Goal: Information Seeking & Learning: Learn about a topic

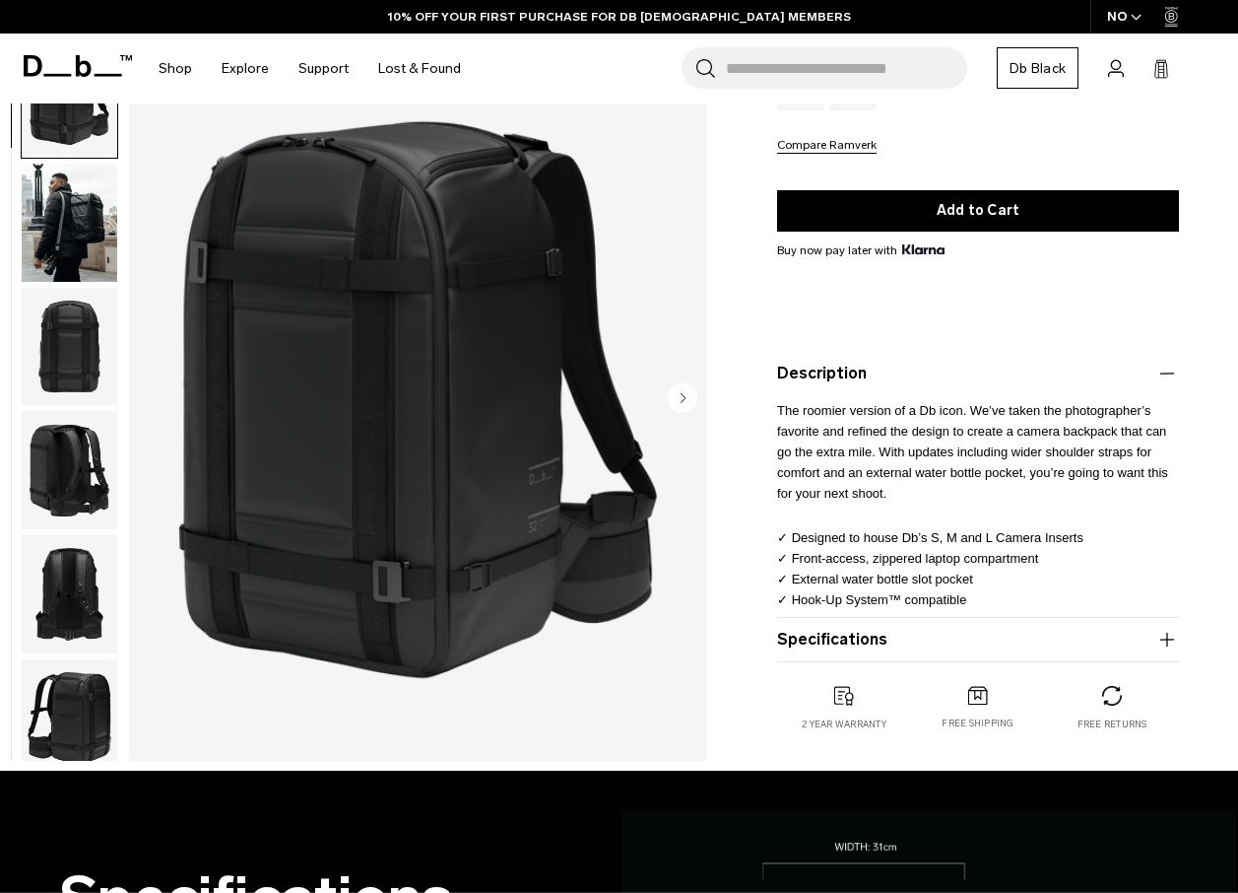
click at [956, 637] on button "Specifications" at bounding box center [978, 640] width 402 height 24
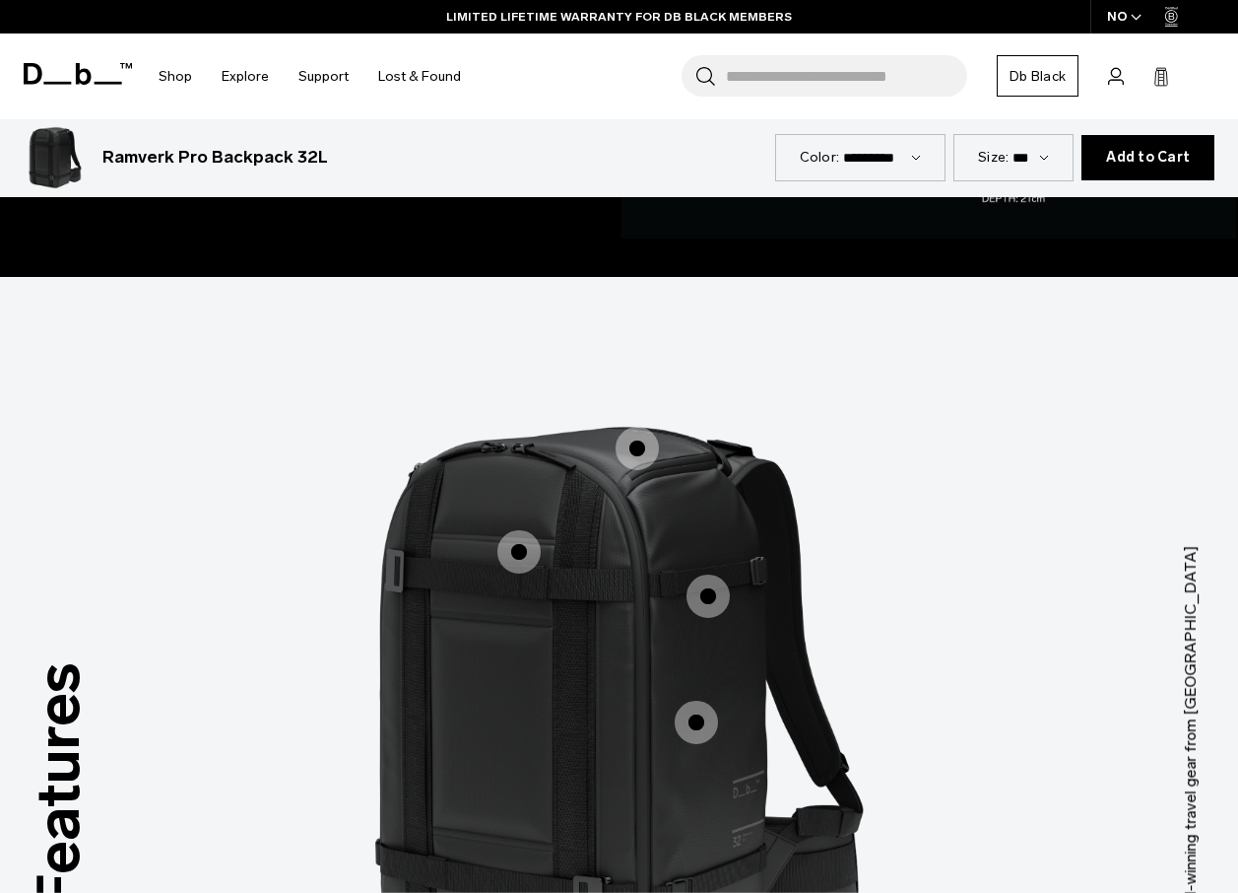
scroll to position [1872, 0]
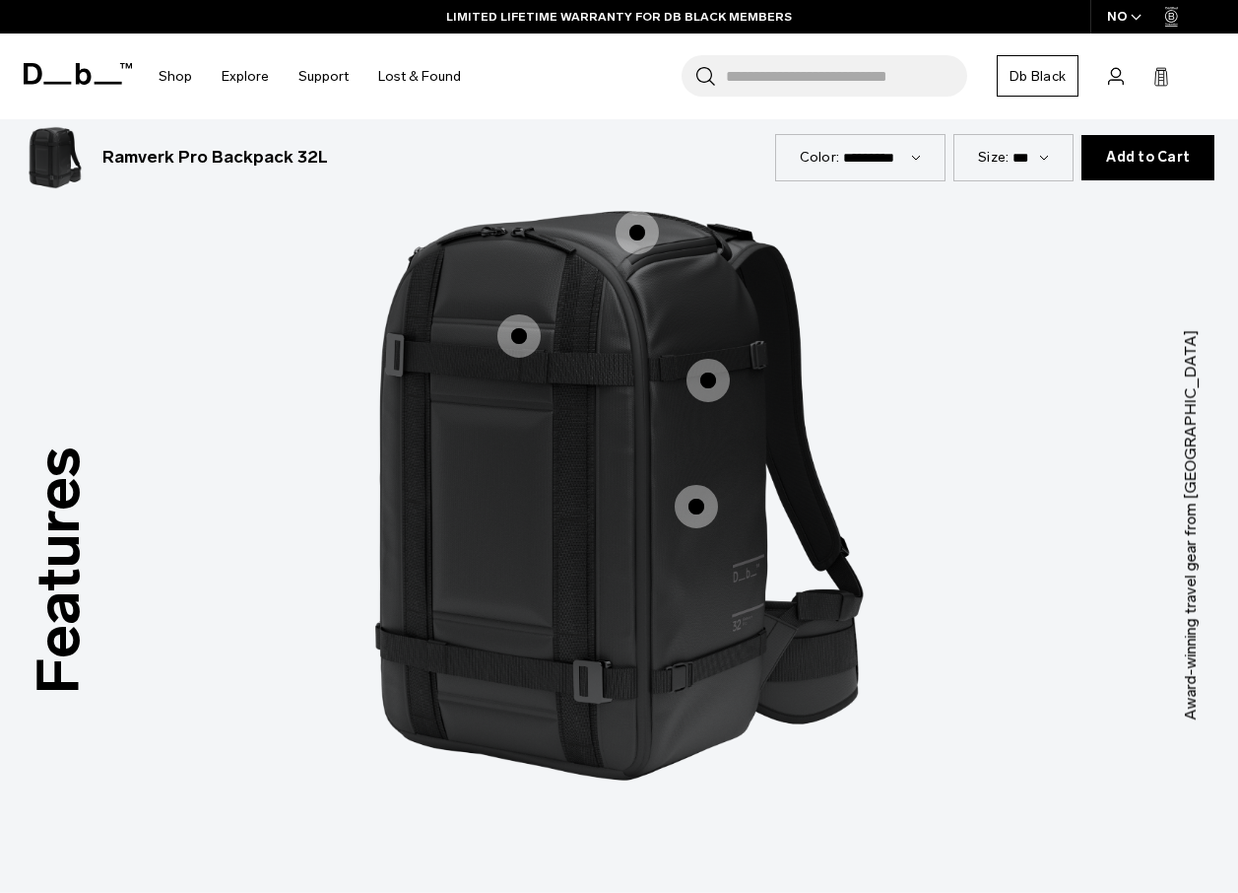
click at [512, 316] on span "1 / 3" at bounding box center [518, 335] width 43 height 43
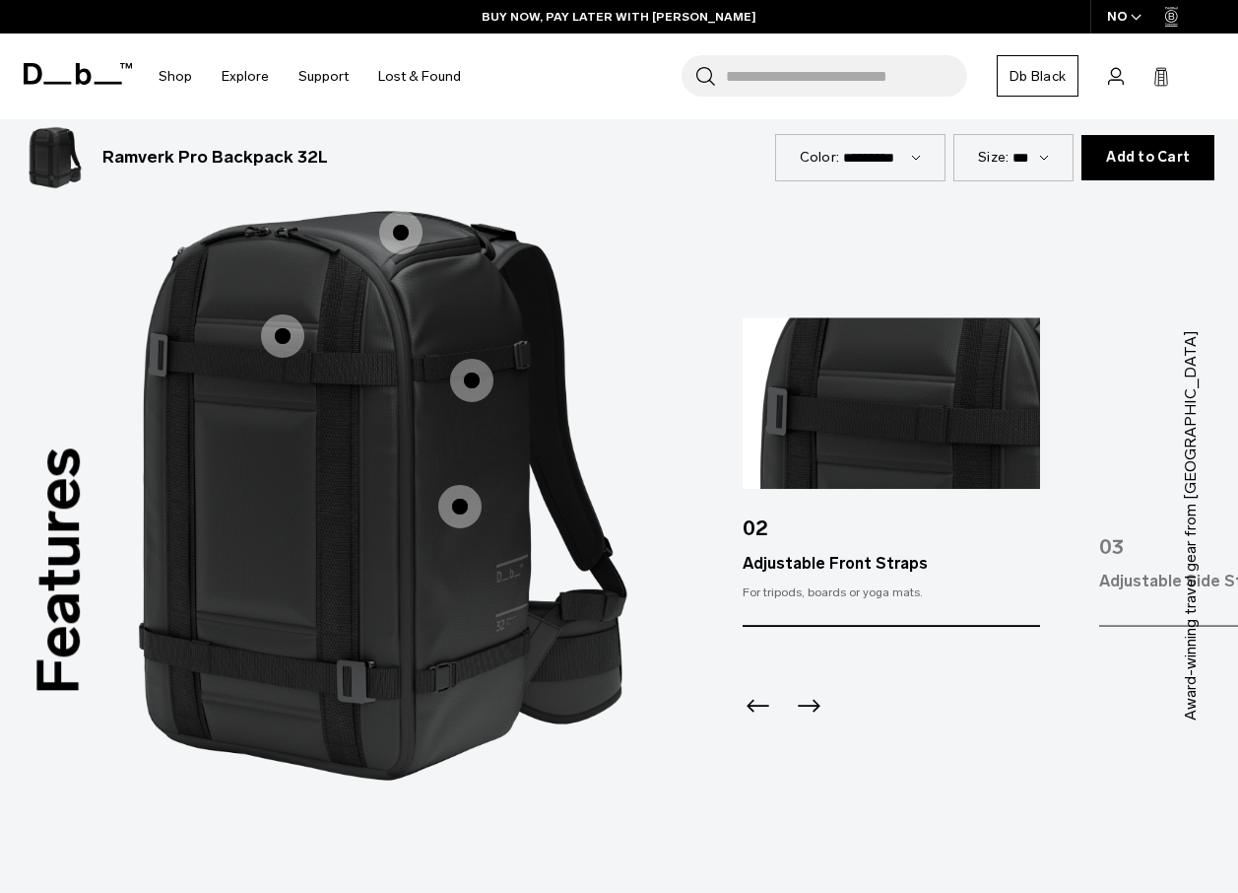
click at [409, 221] on span "1 / 3" at bounding box center [400, 232] width 43 height 43
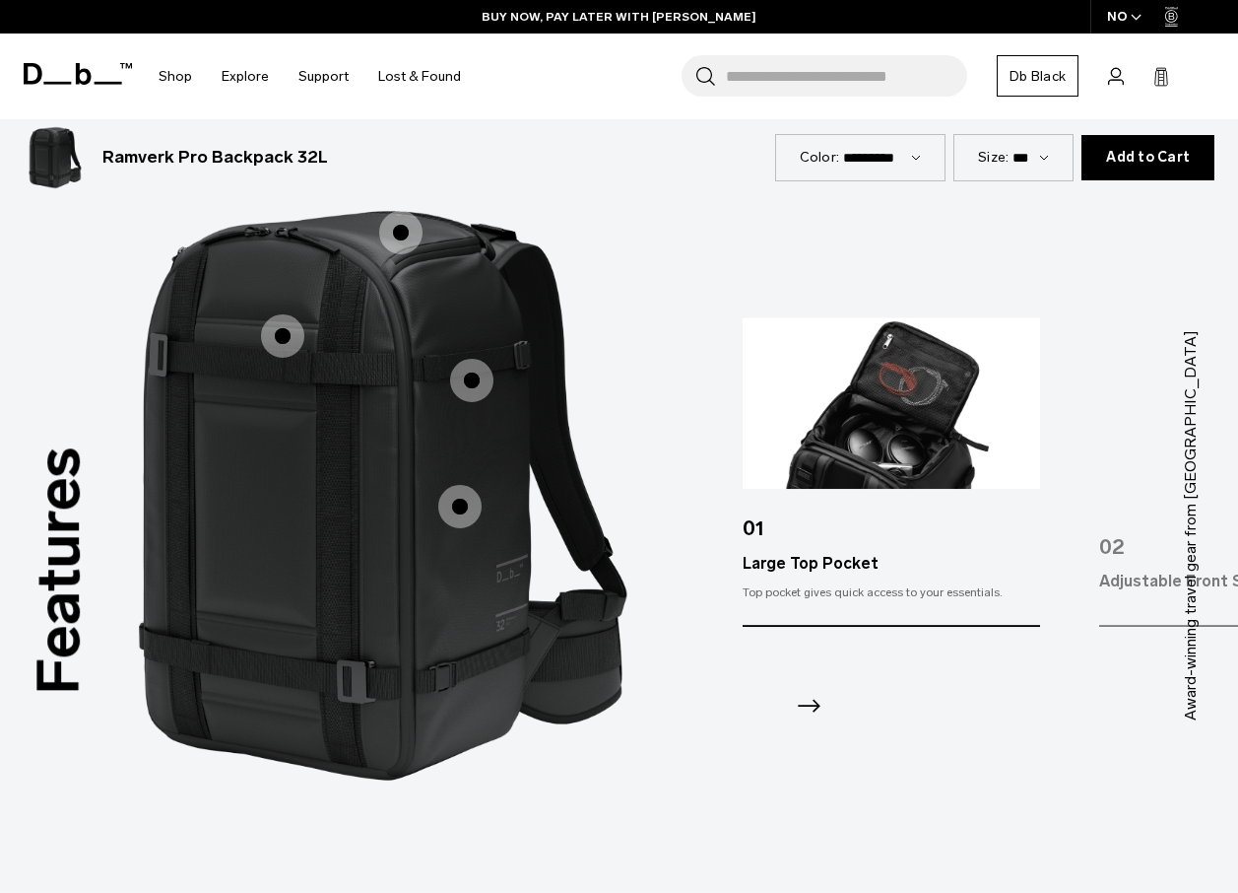
click at [480, 360] on span "1 / 3" at bounding box center [471, 380] width 43 height 43
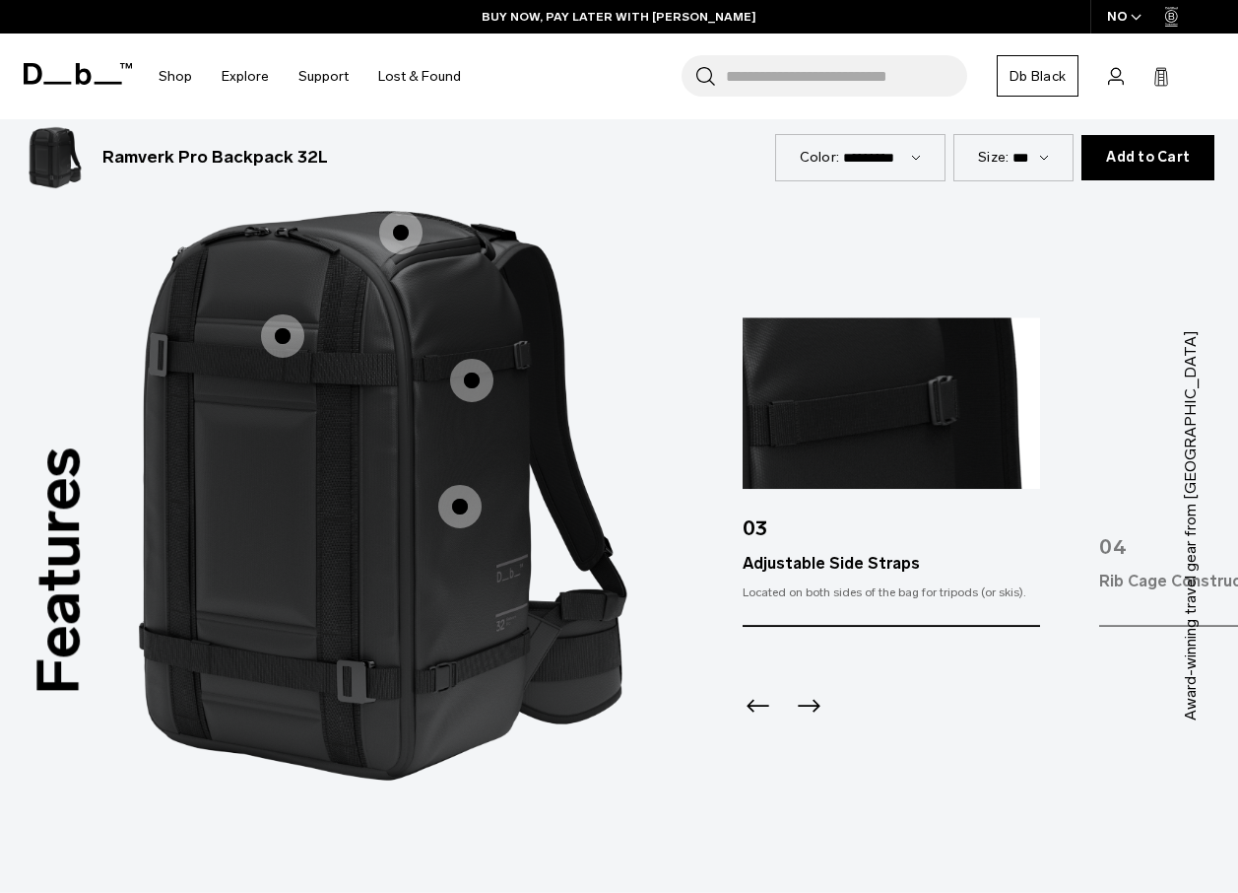
click at [466, 503] on span "1 / 3" at bounding box center [459, 506] width 43 height 43
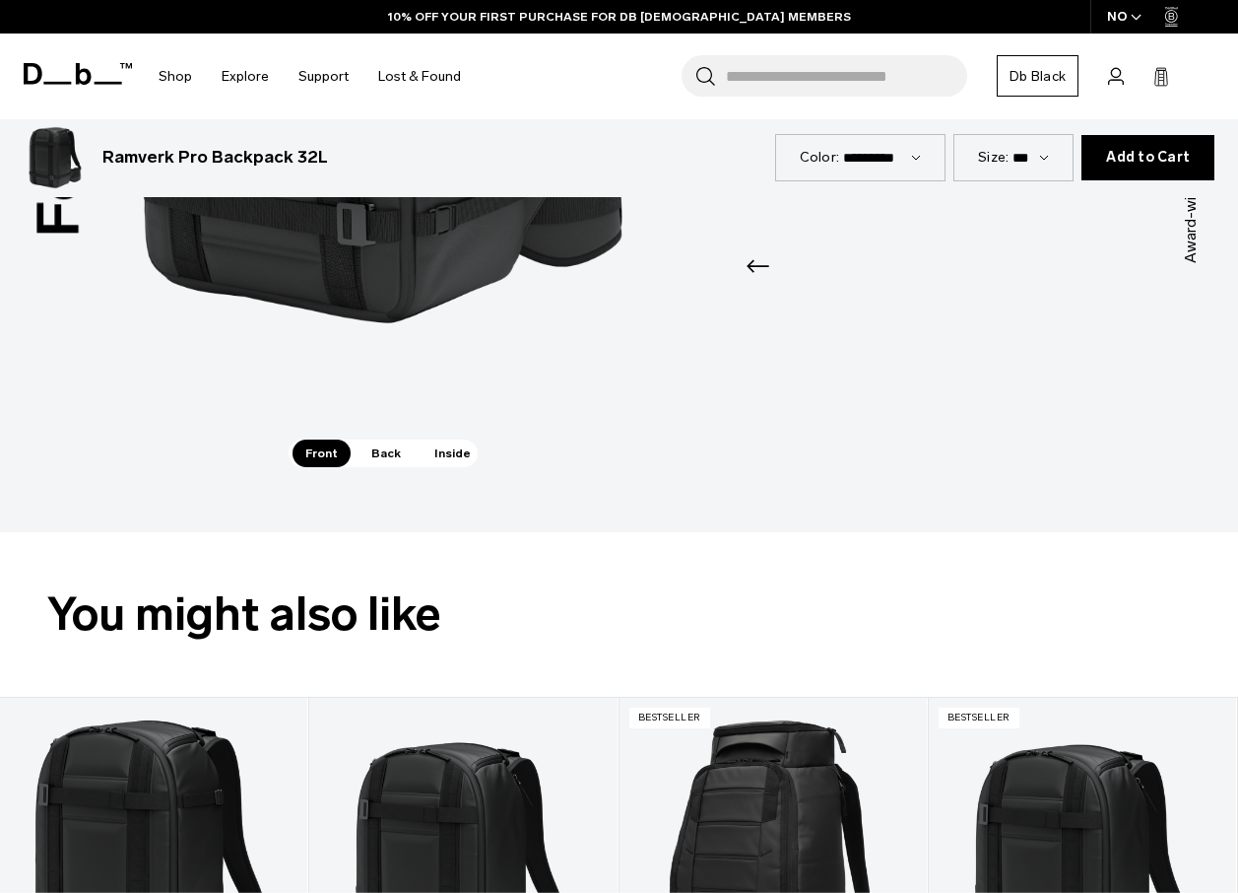
scroll to position [2364, 0]
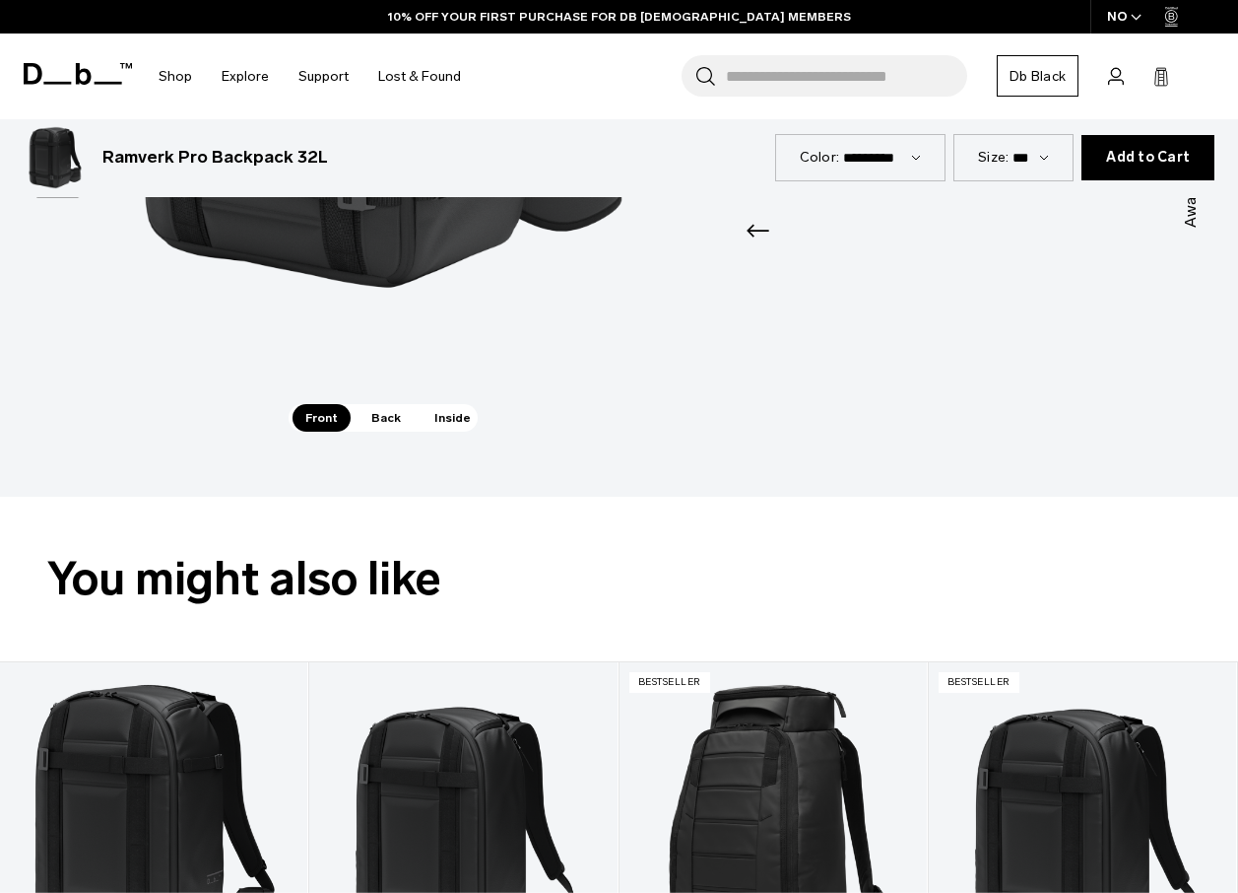
click at [367, 404] on span "Back" at bounding box center [386, 418] width 55 height 28
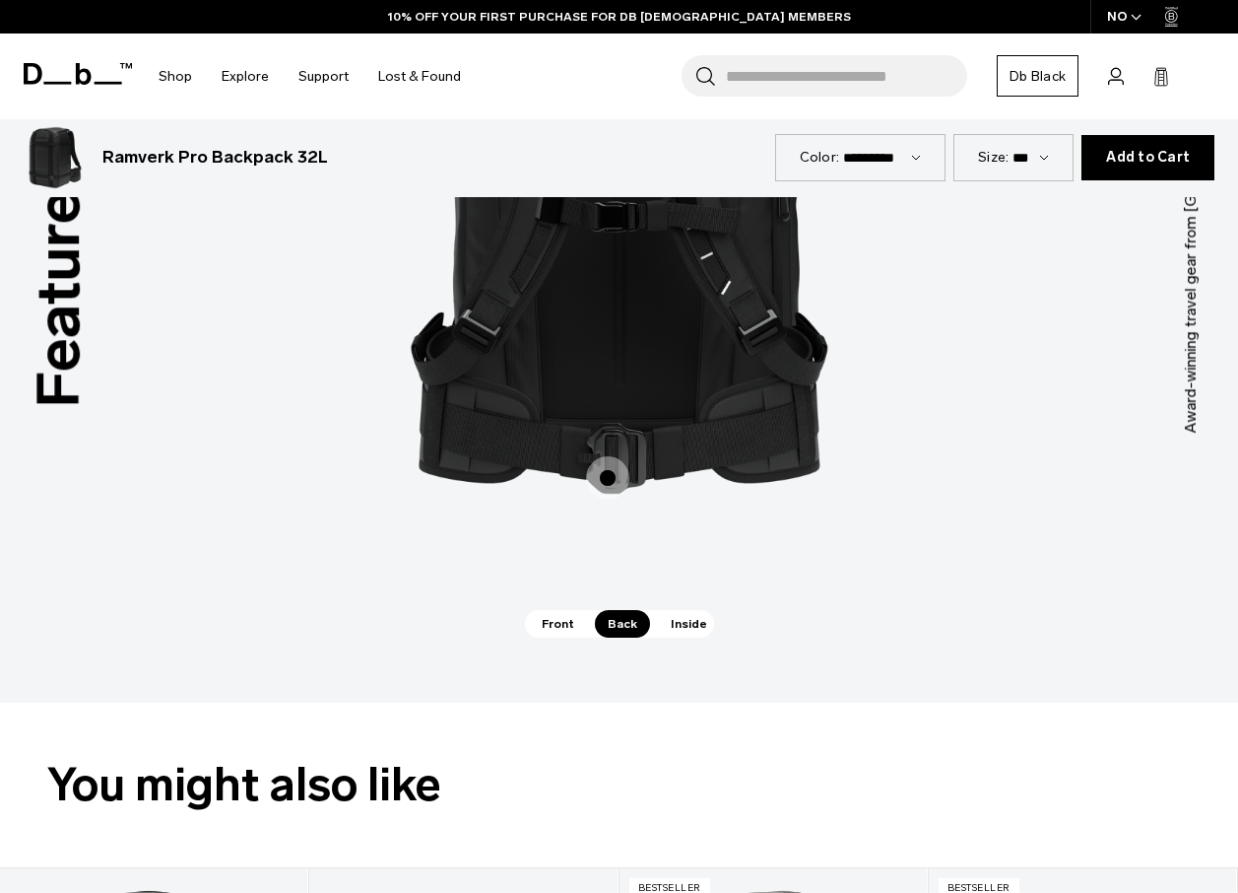
scroll to position [1970, 0]
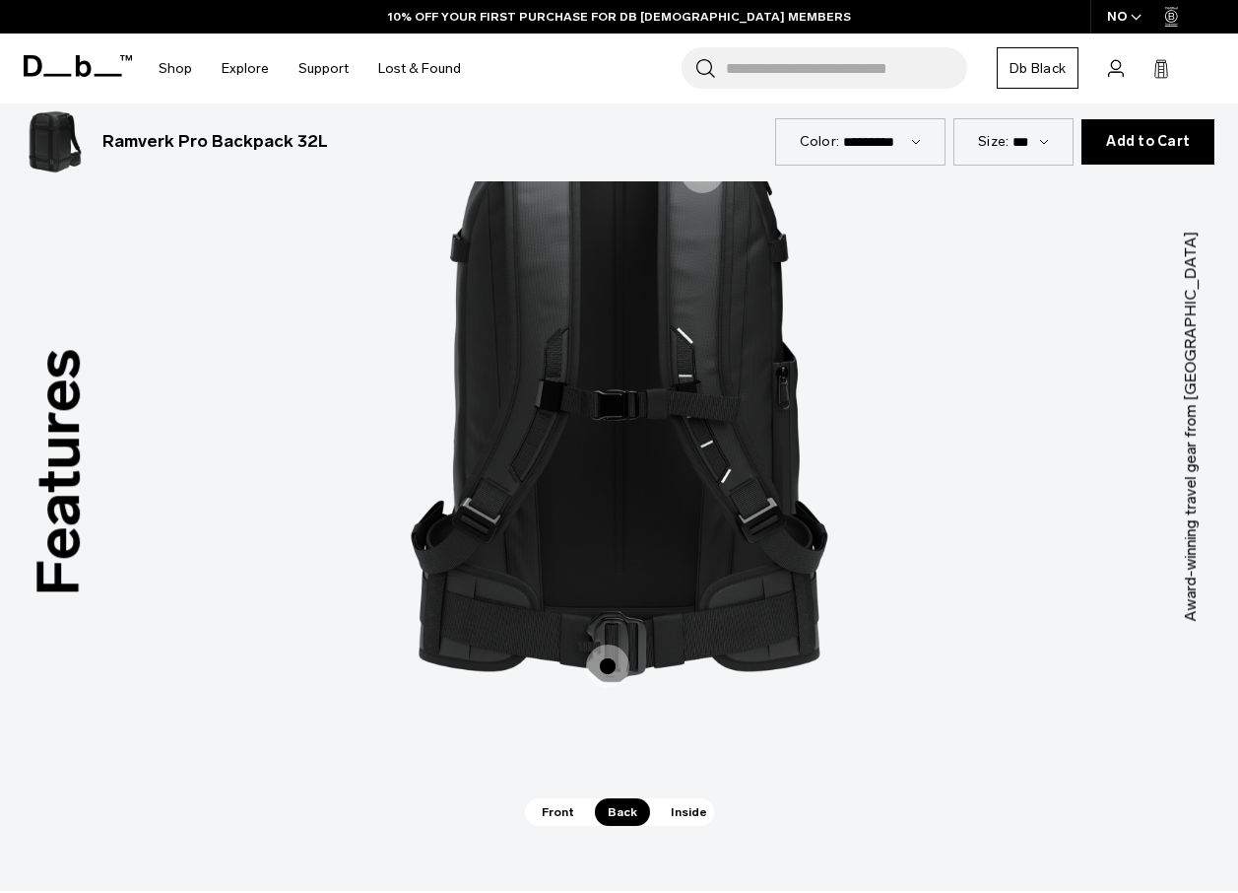
click at [690, 799] on span "Inside" at bounding box center [689, 812] width 62 height 28
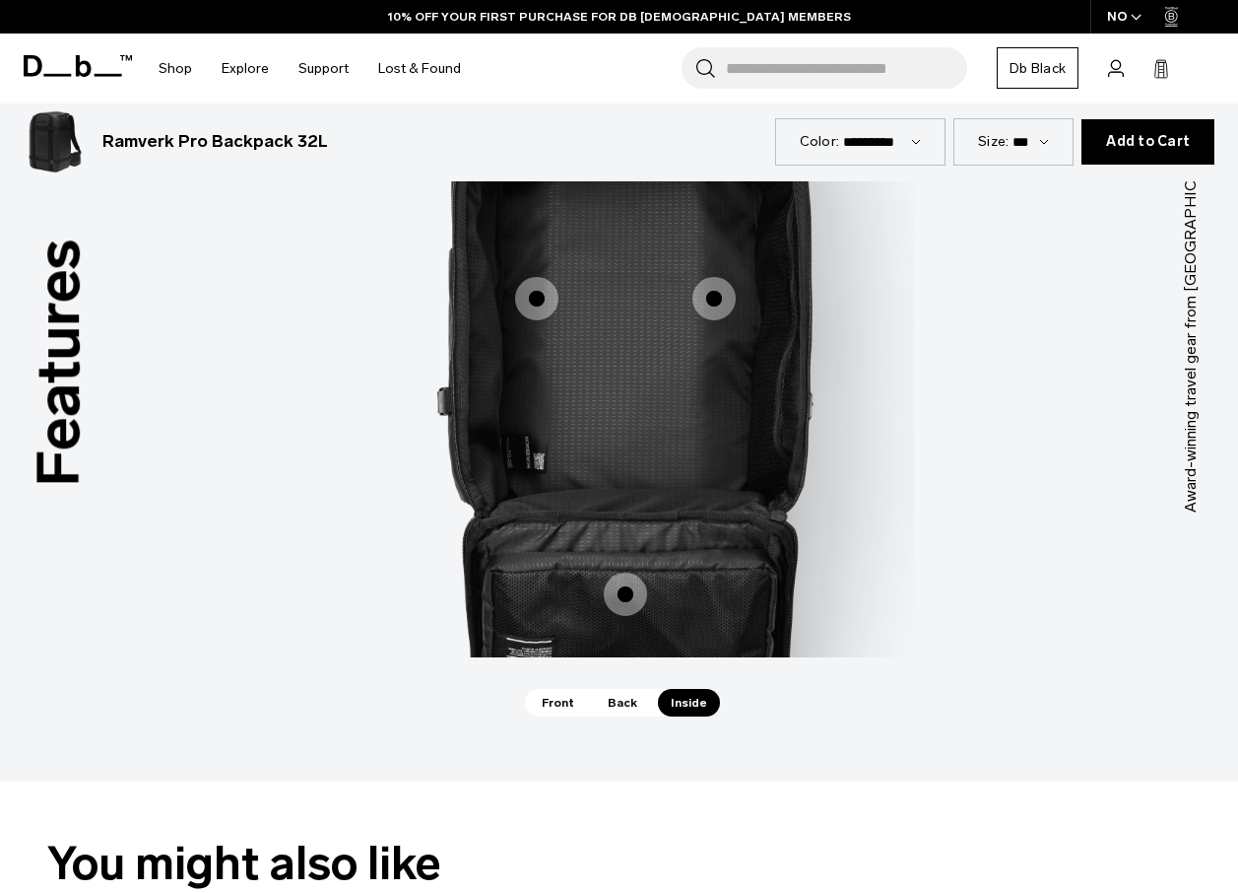
scroll to position [2167, 0]
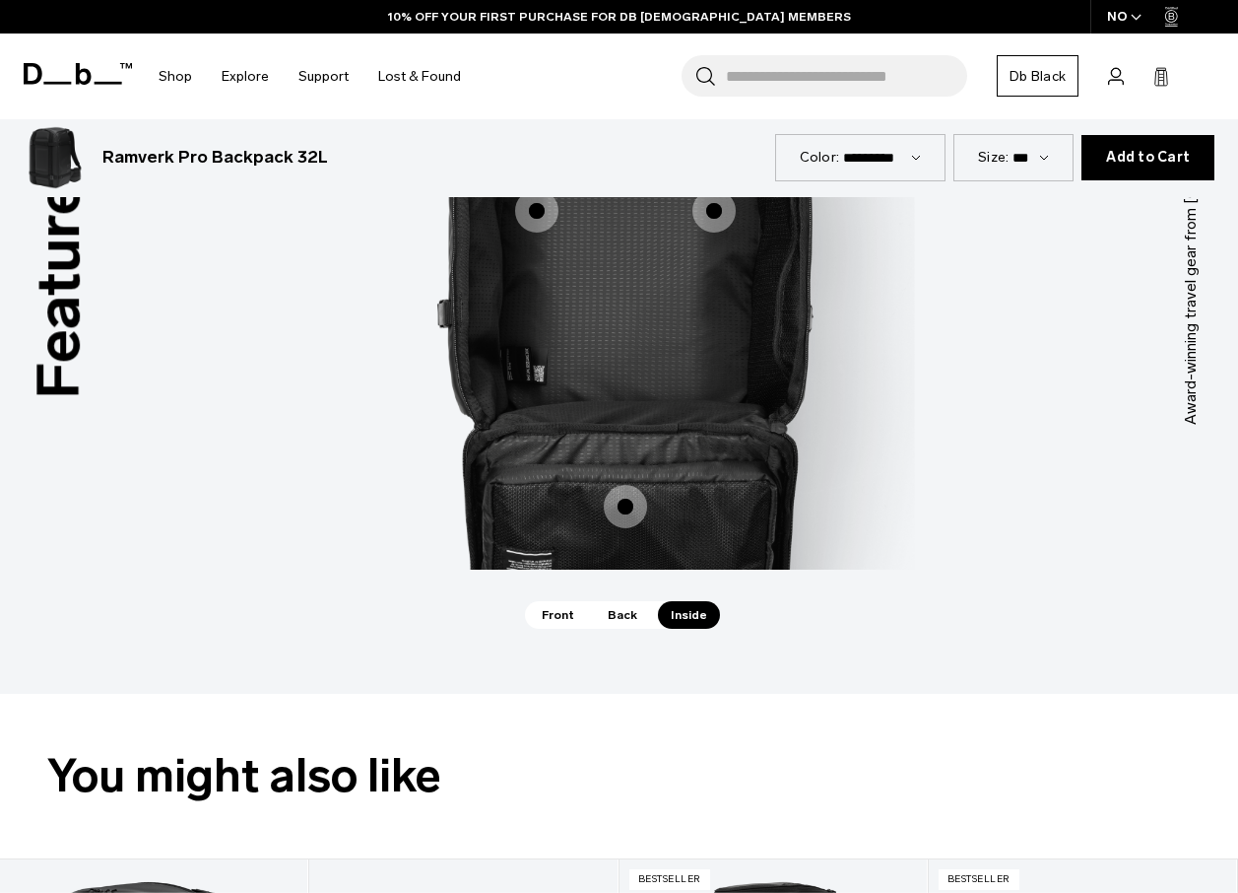
click at [618, 485] on span "3 / 3" at bounding box center [625, 506] width 43 height 43
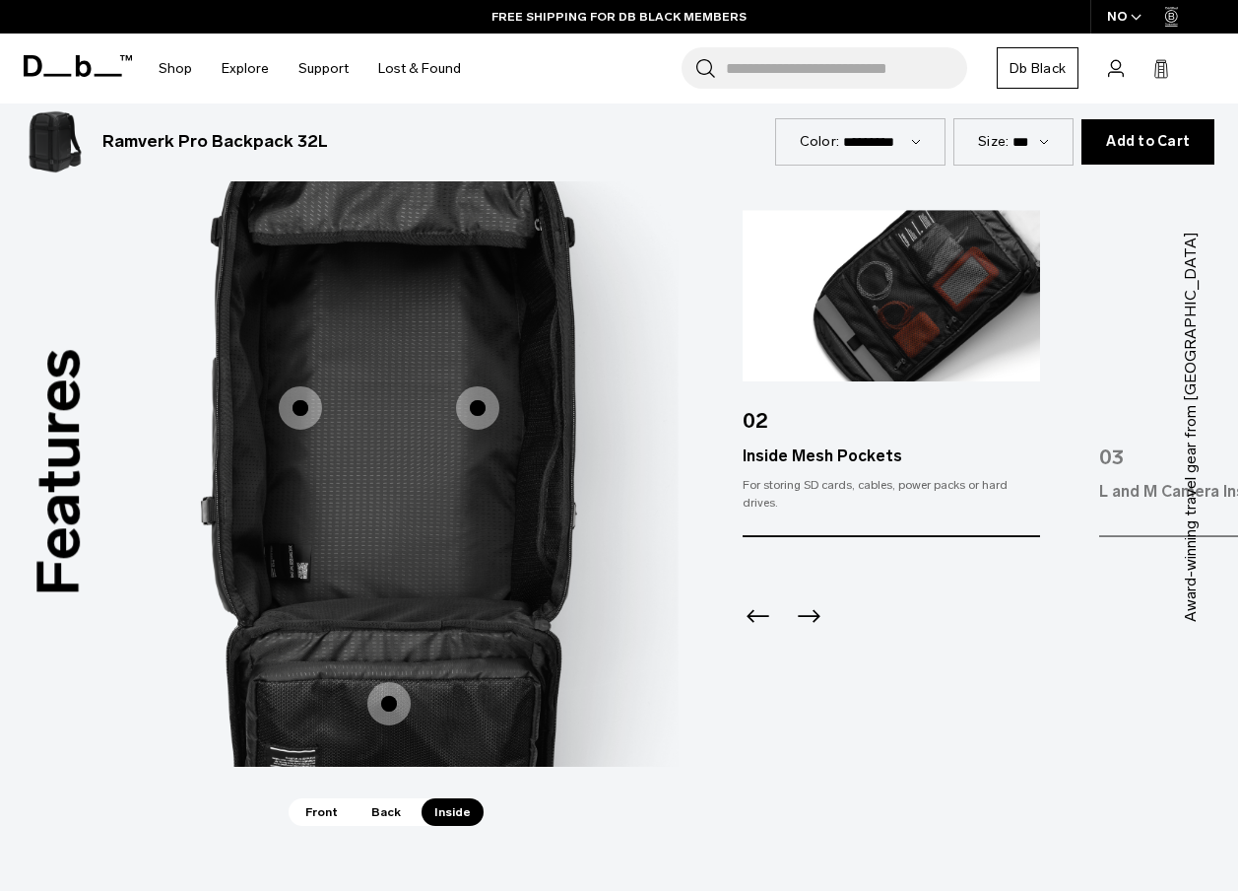
scroll to position [1872, 0]
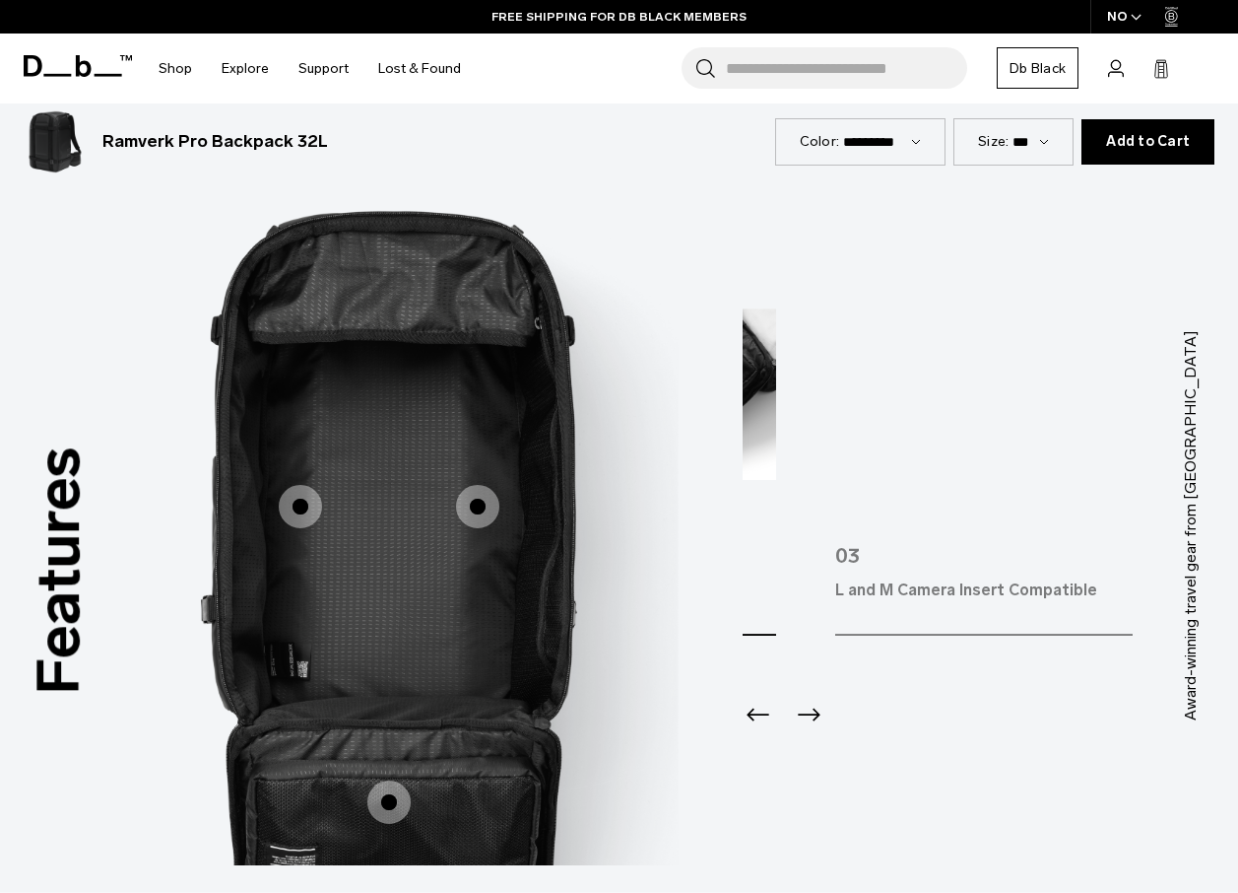
click at [772, 540] on div "02 Inside Mesh Pockets For storing SD cards, cables, power packs or hard drives." at bounding box center [628, 472] width 298 height 327
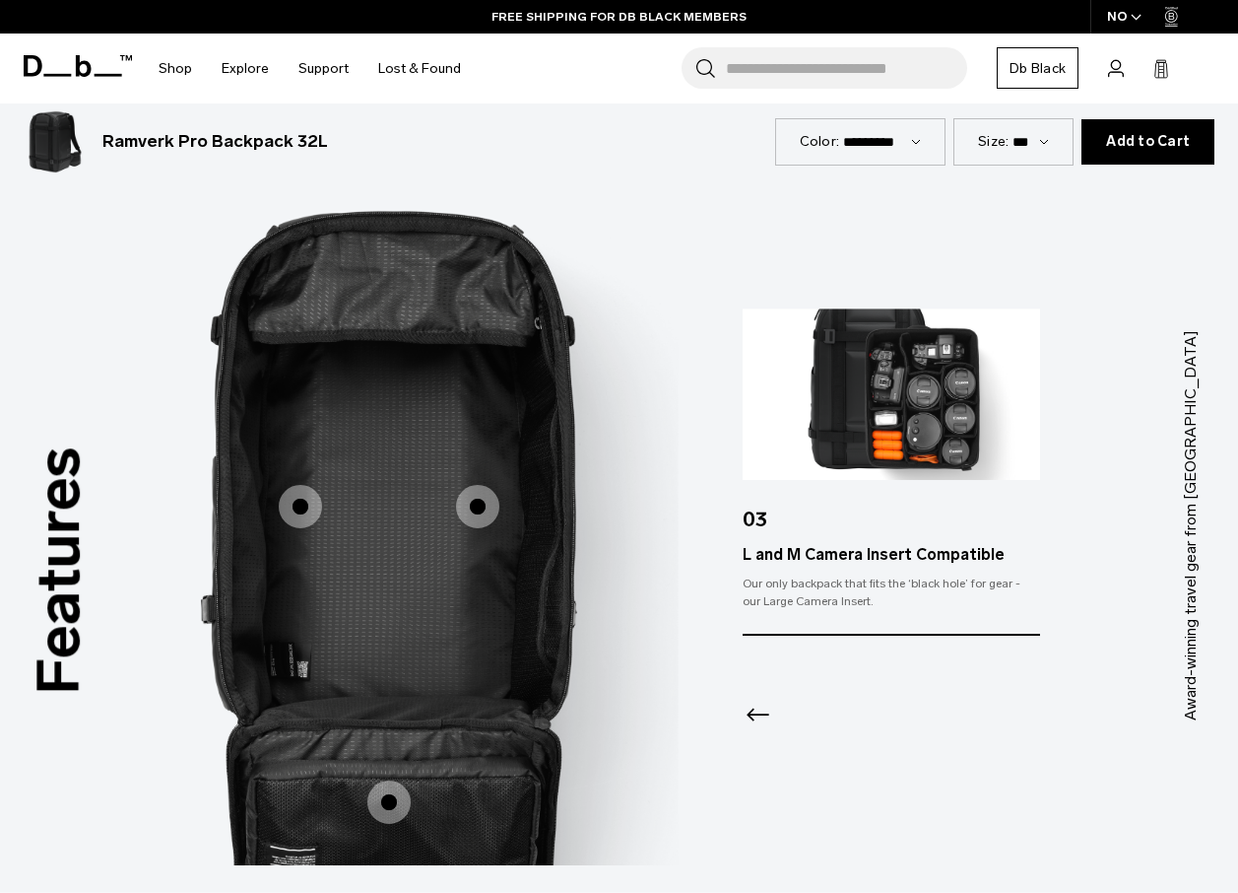
drag, startPoint x: 1066, startPoint y: 494, endPoint x: 857, endPoint y: 523, distance: 210.9
click at [857, 523] on div "01 Main Compartment Opens Fully Access everything in your backpack — even the s…" at bounding box center [991, 525] width 496 height 433
click at [961, 543] on div "L and M Camera Insert Compatible" at bounding box center [892, 555] width 298 height 24
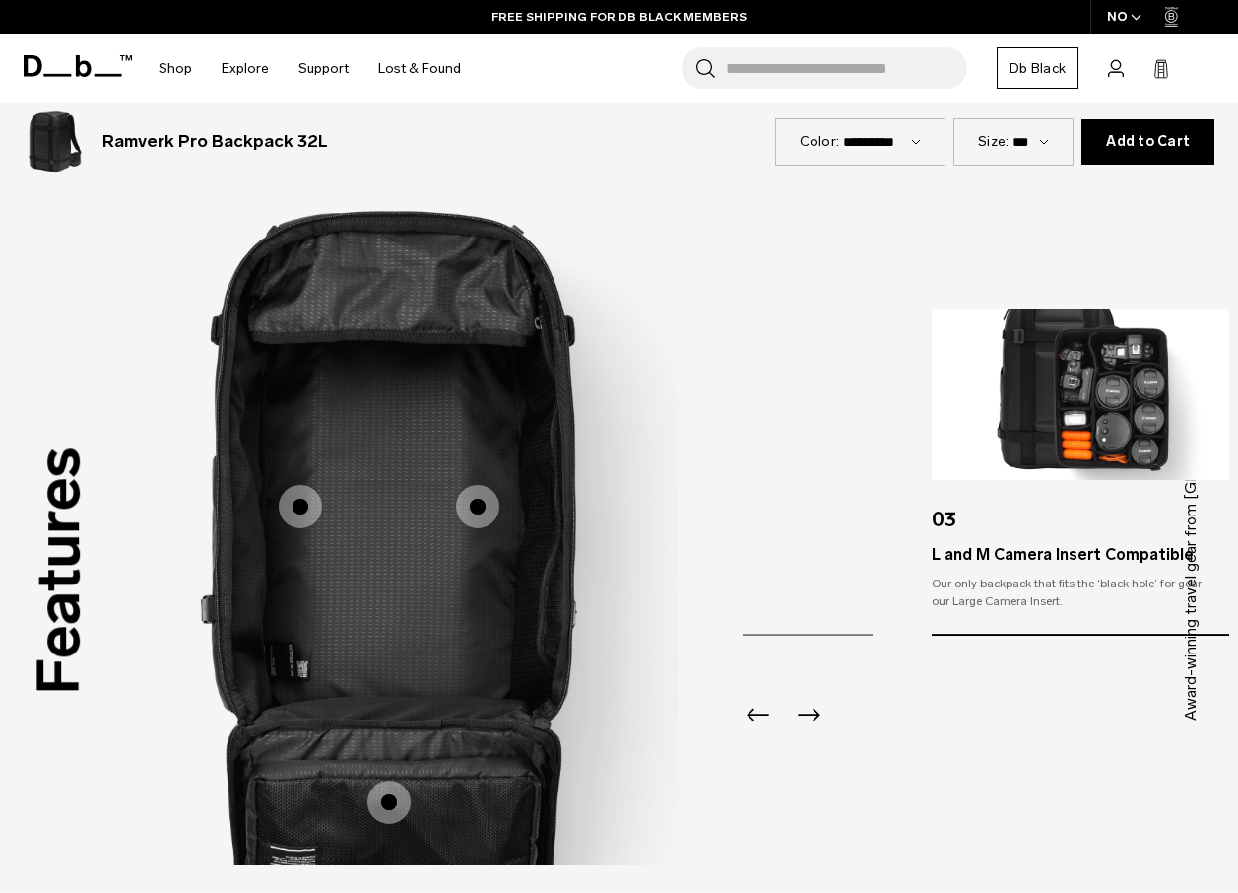
click at [1085, 497] on div "03" at bounding box center [1081, 512] width 298 height 63
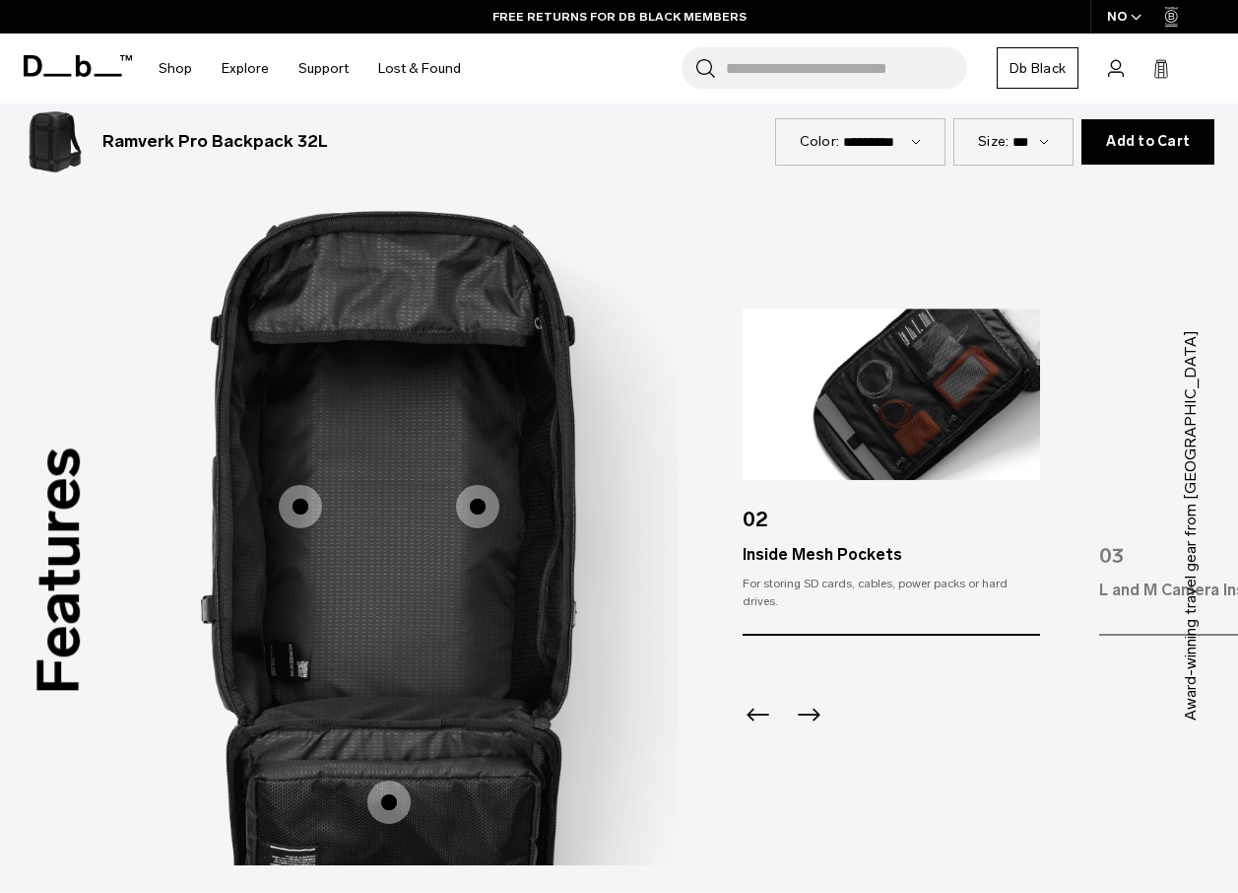
click at [886, 643] on div at bounding box center [892, 688] width 298 height 106
click at [899, 366] on img at bounding box center [892, 394] width 298 height 171
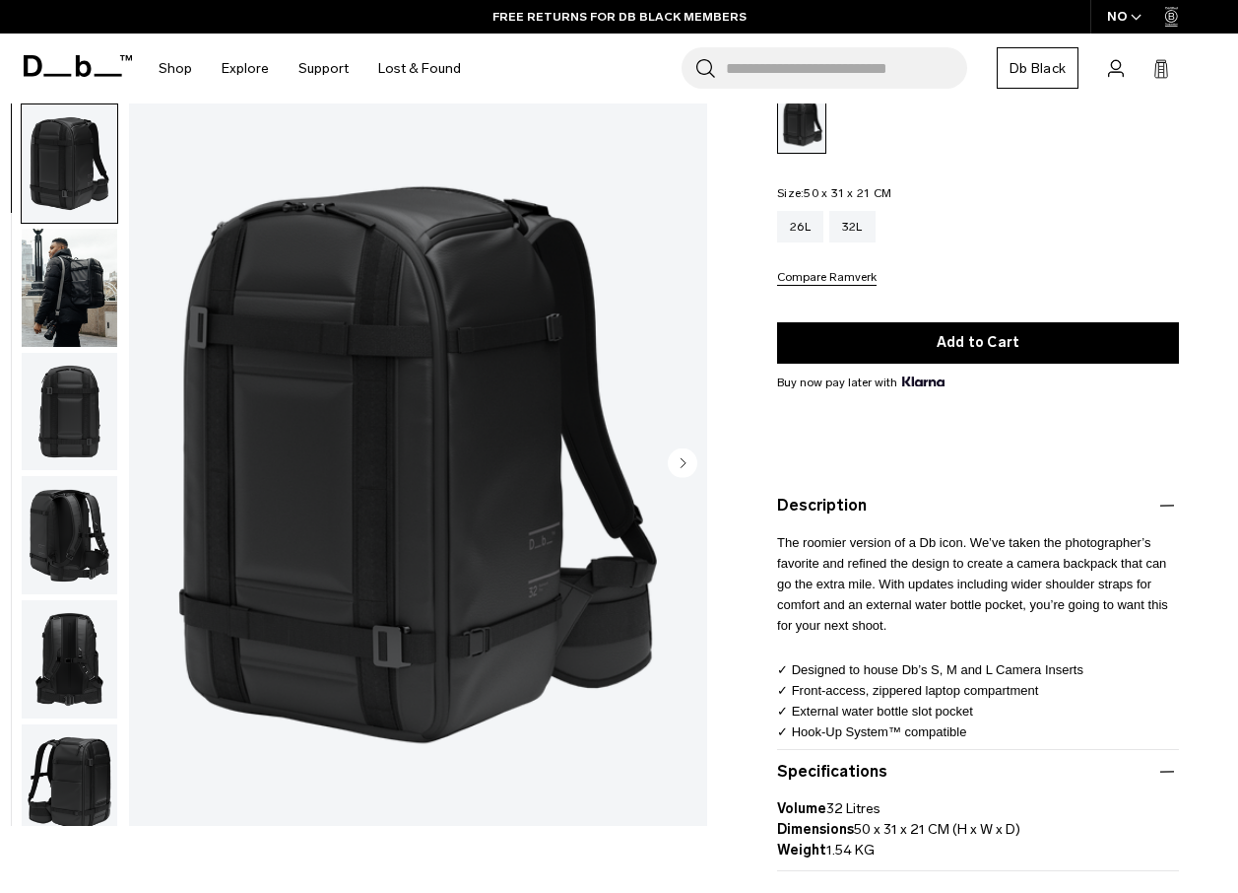
scroll to position [0, 0]
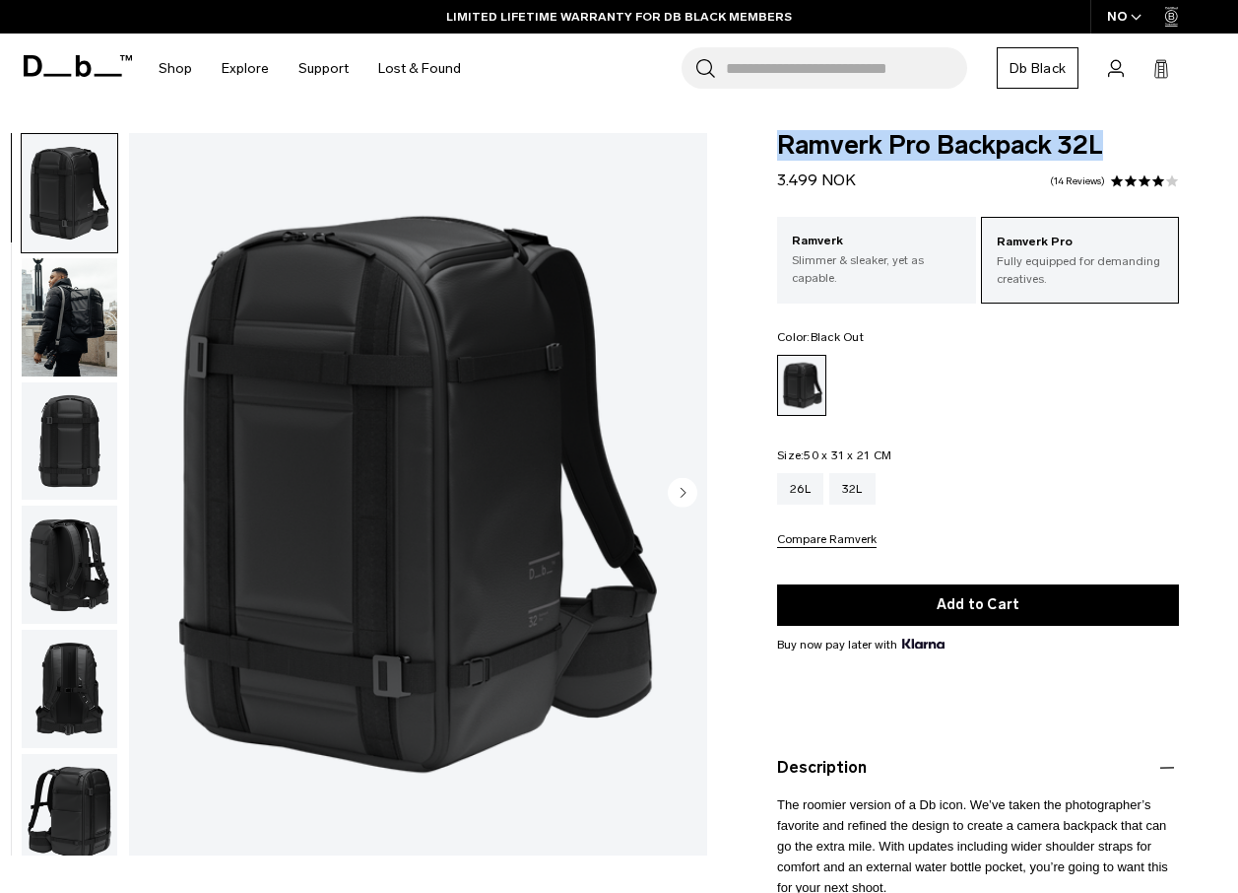
drag, startPoint x: 1103, startPoint y: 144, endPoint x: 773, endPoint y: 151, distance: 330.1
click at [773, 151] on div "Ramverk Pro Backpack 32L 3.499 NOK 4.1 star rating 14 Reviews Ramverk Pro Fully…" at bounding box center [978, 687] width 520 height 1108
copy span "Ramverk Pro Backpack 32L"
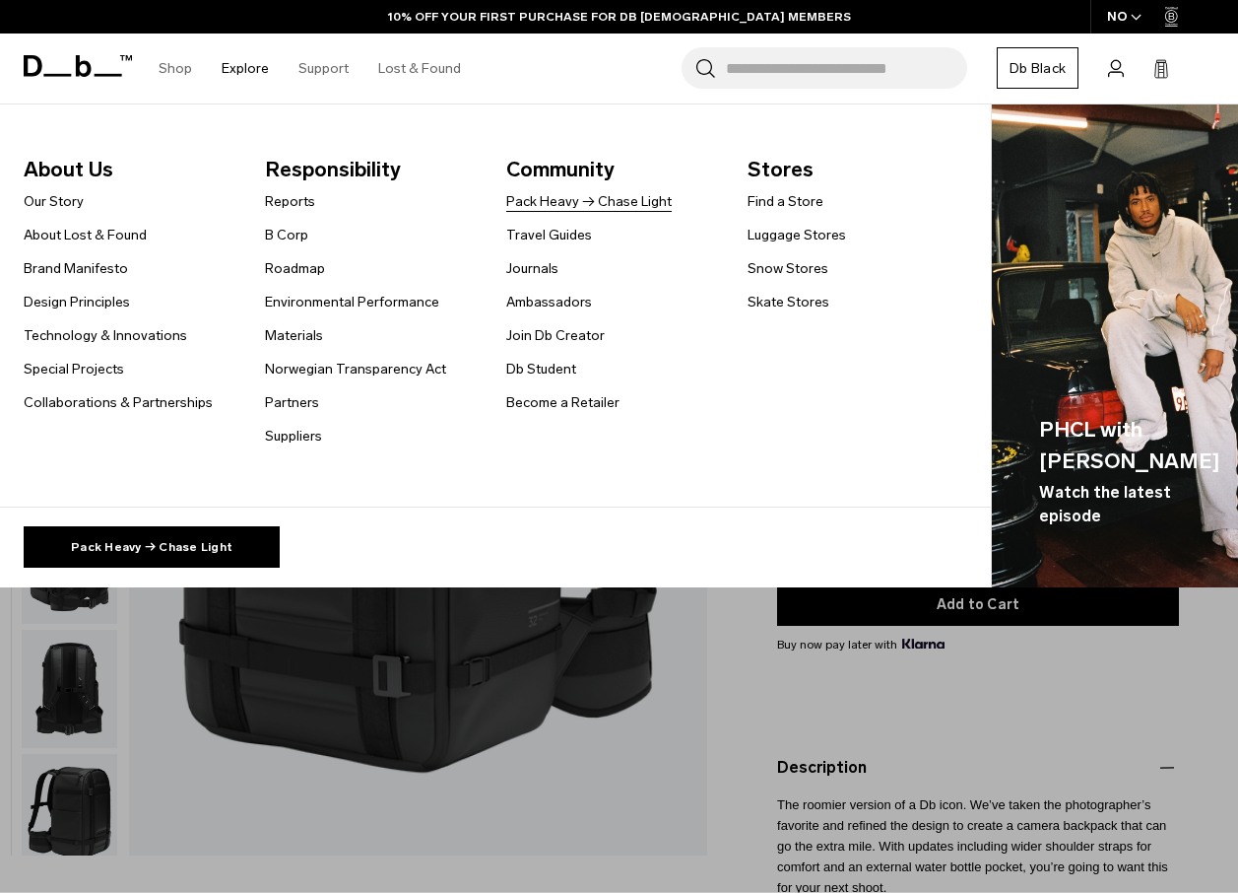
click at [584, 198] on link "Pack Heavy → Chase Light" at bounding box center [589, 201] width 166 height 21
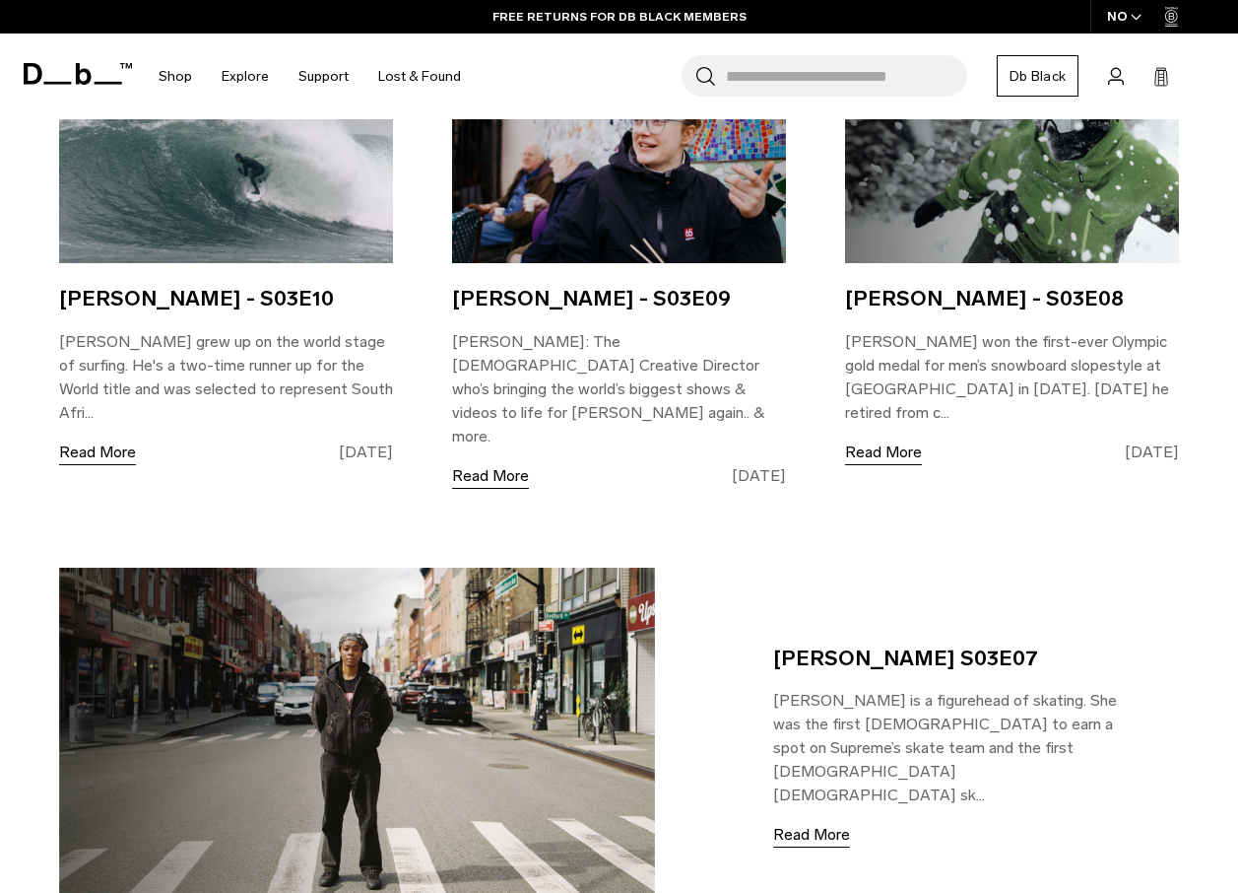
scroll to position [2167, 0]
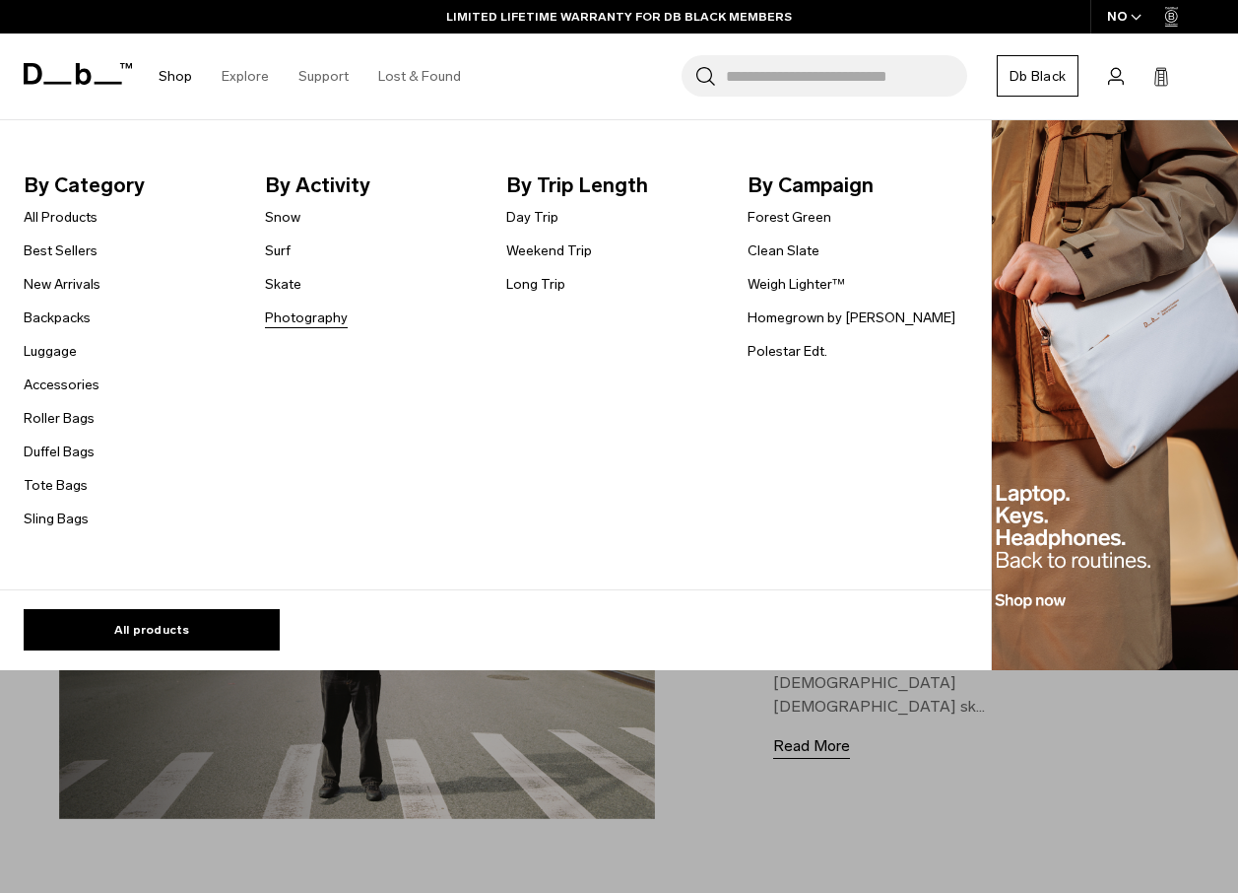
click at [306, 311] on link "Photography" at bounding box center [306, 317] width 83 height 21
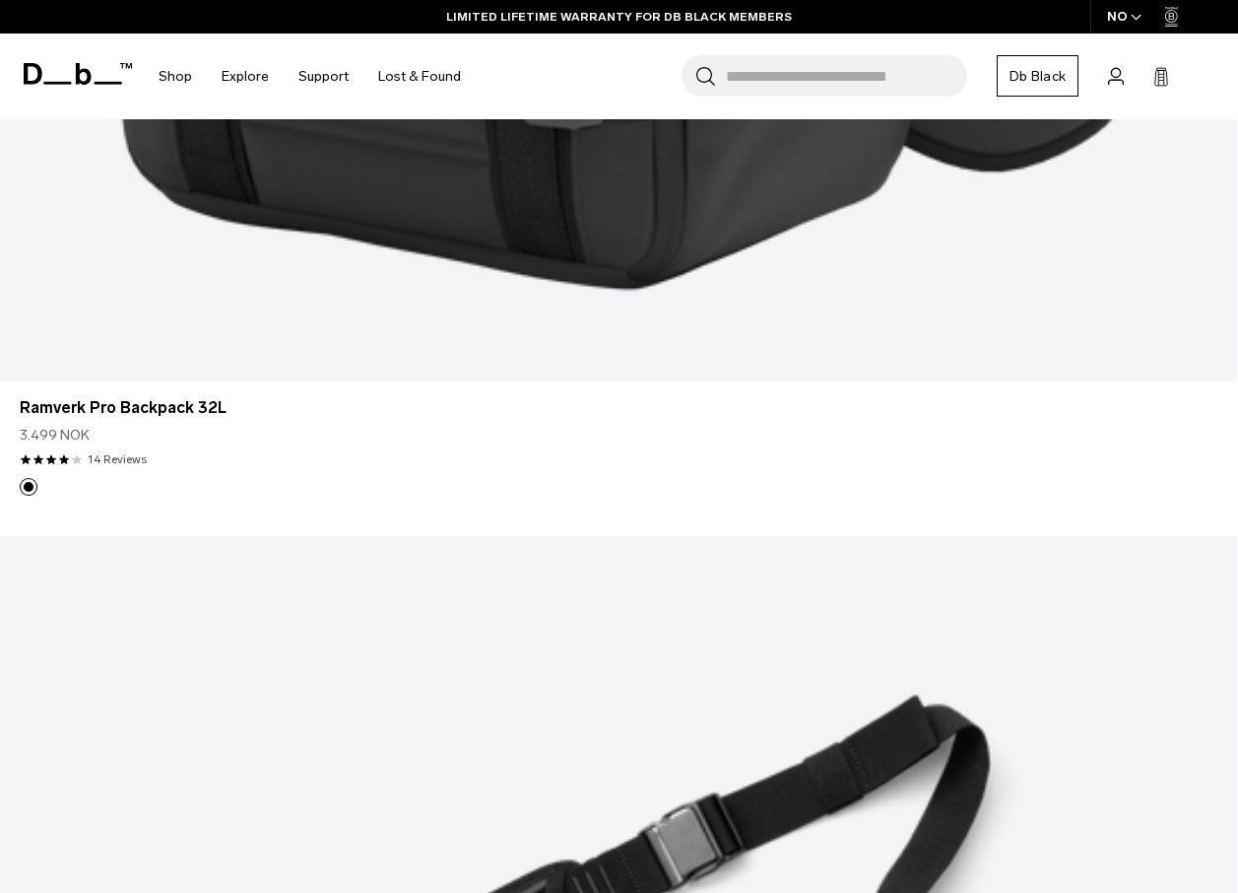
scroll to position [3152, 0]
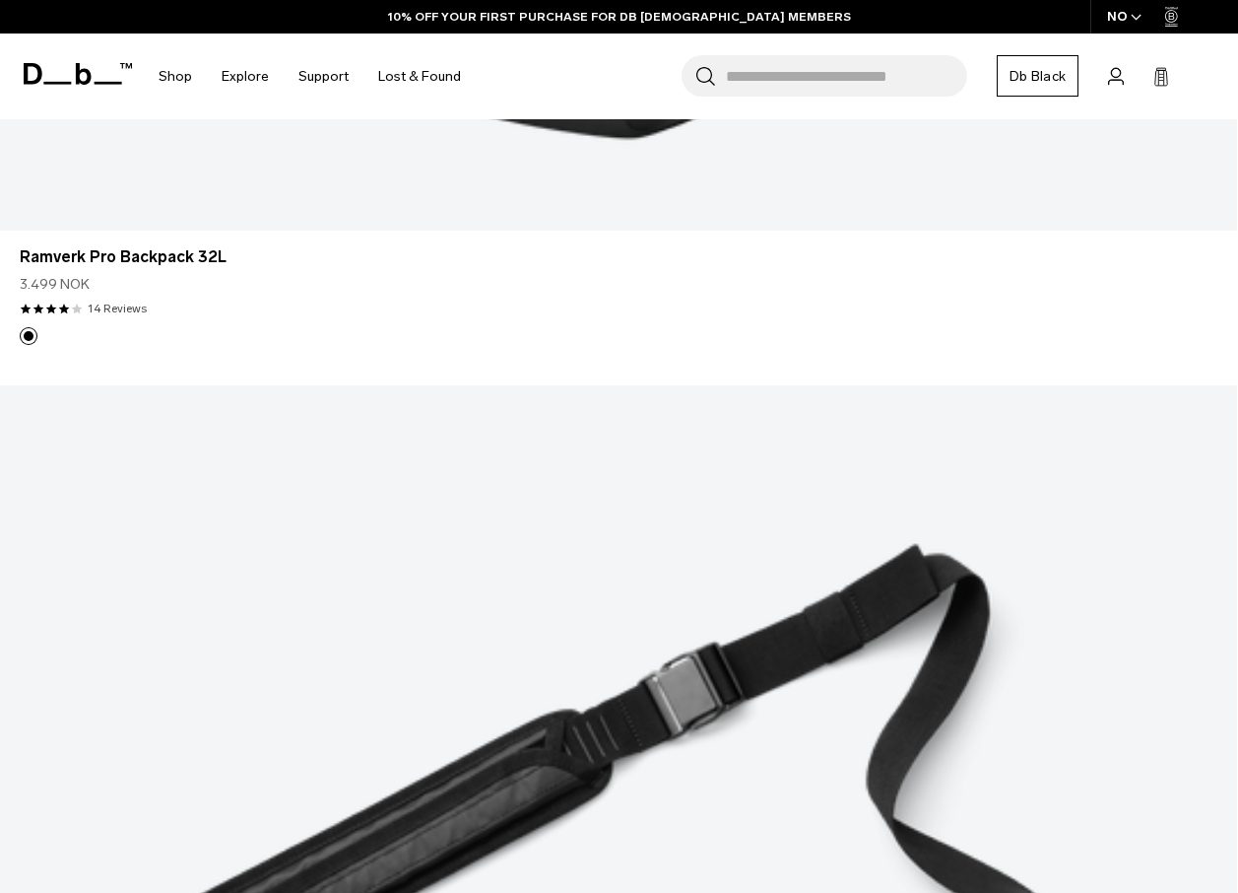
click at [1136, 21] on icon "button" at bounding box center [1136, 17] width 11 height 7
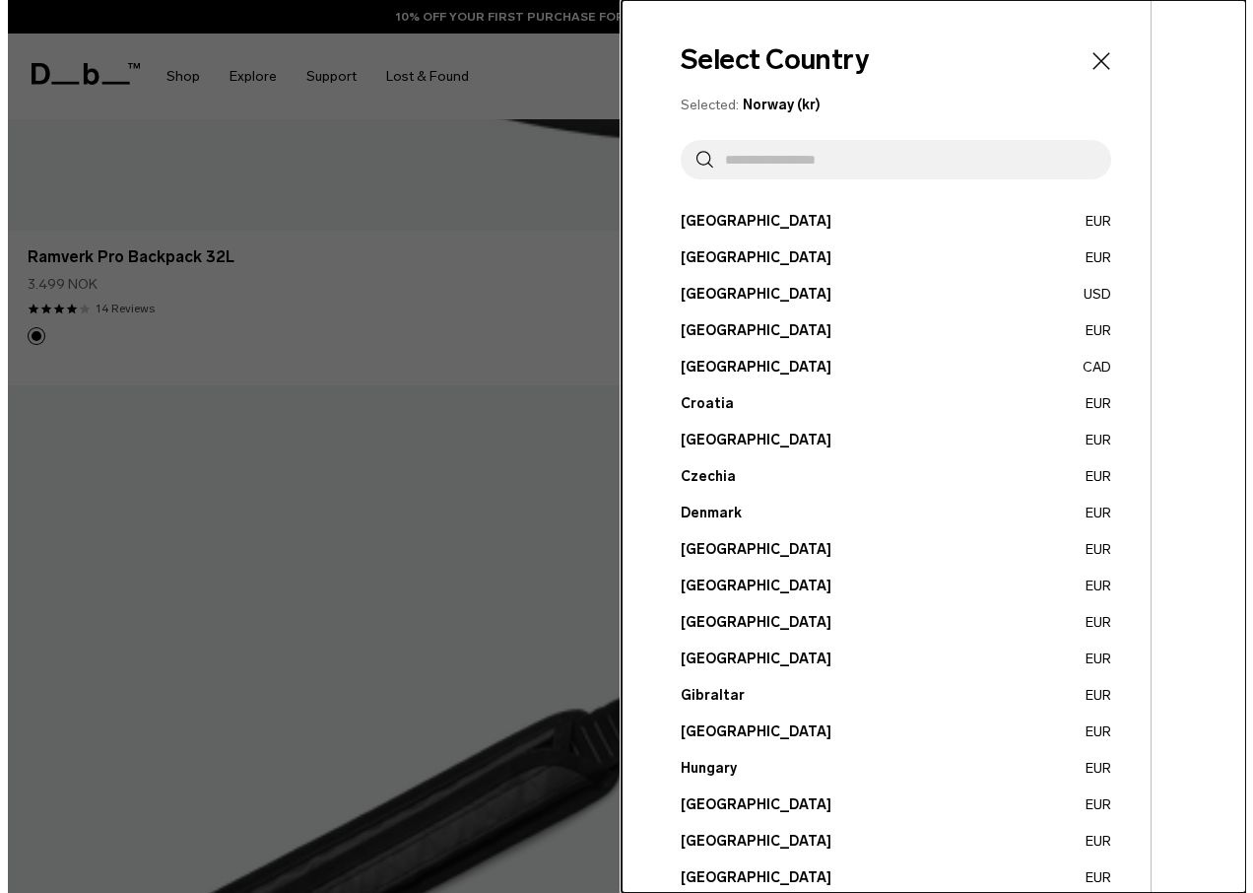
scroll to position [3176, 0]
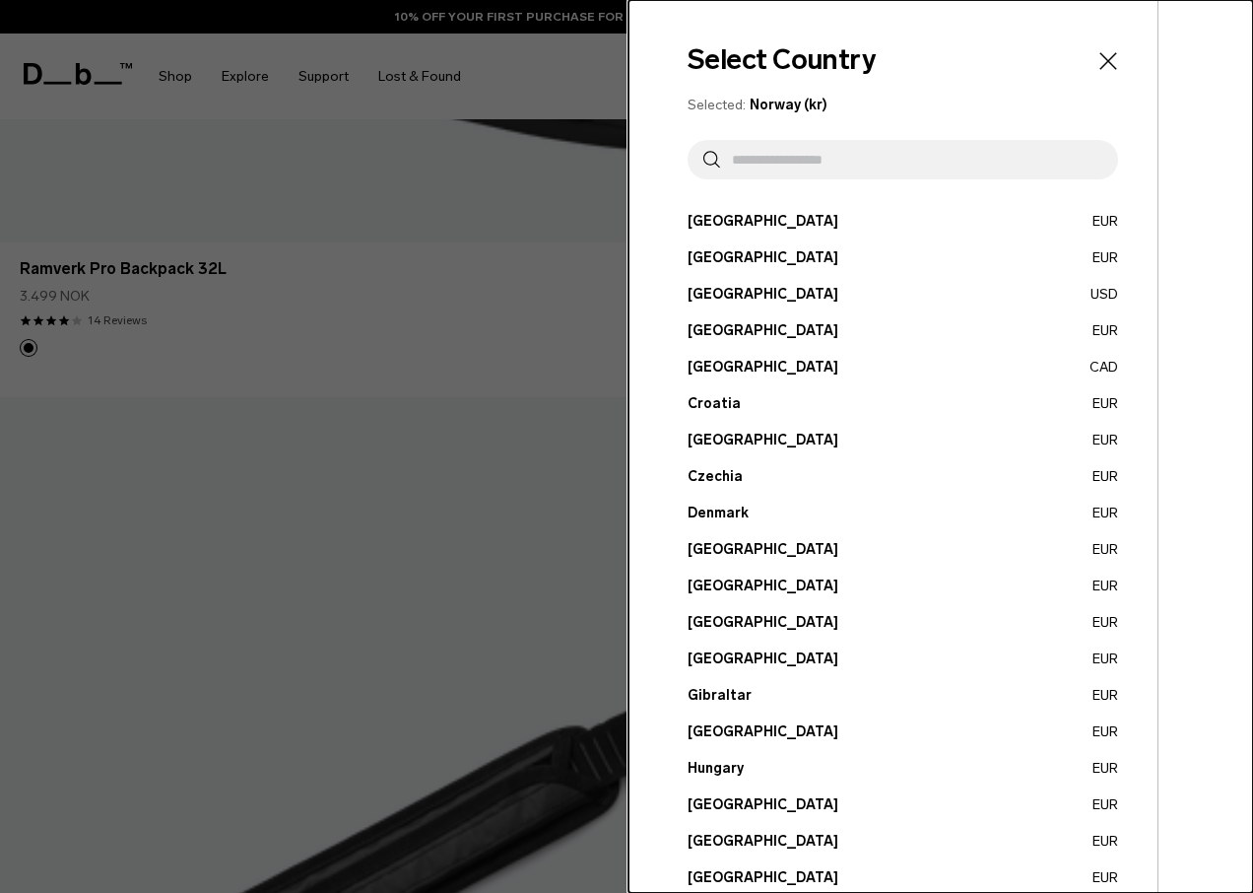
click at [761, 166] on input "text" at bounding box center [911, 159] width 382 height 39
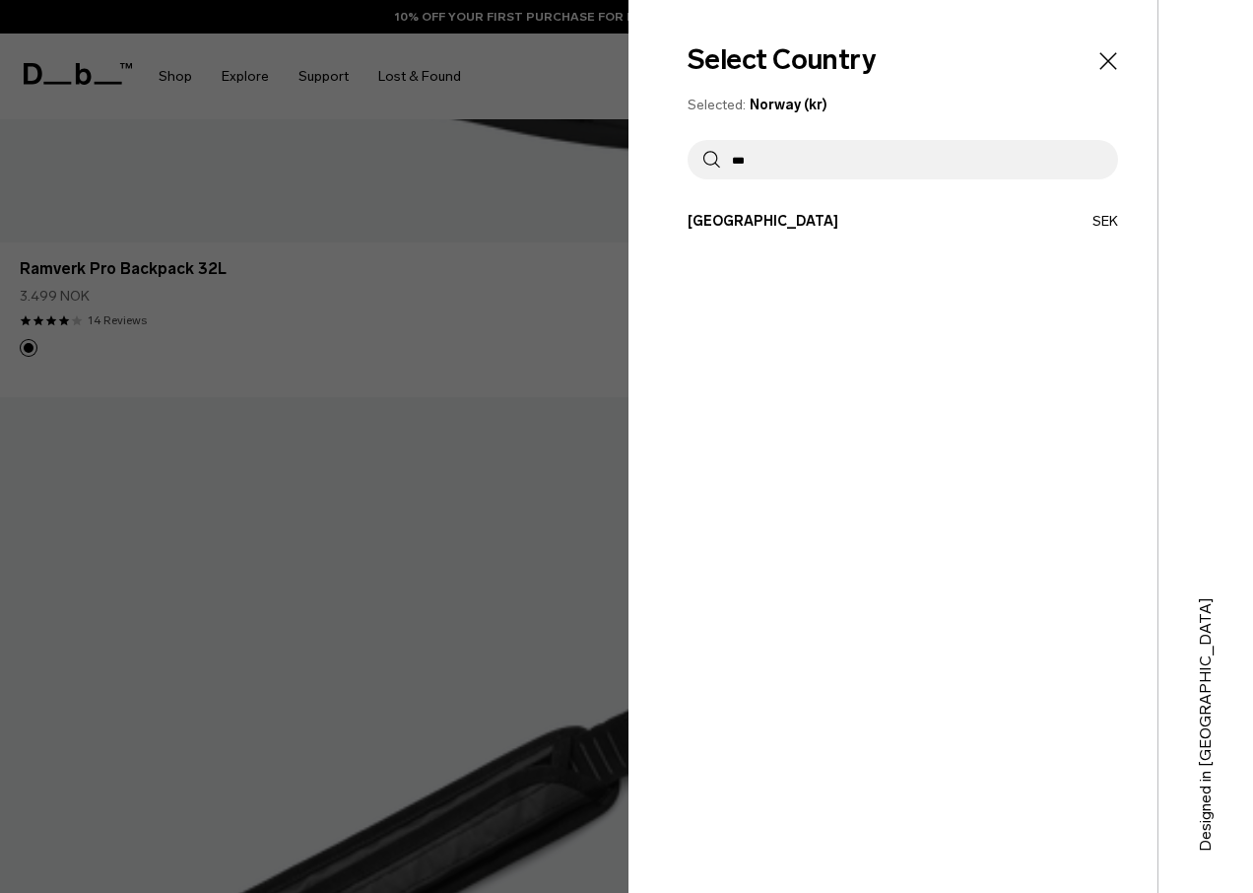
type input "***"
click at [760, 211] on button "[GEOGRAPHIC_DATA] SEK" at bounding box center [903, 221] width 430 height 21
click at [760, 214] on button "[GEOGRAPHIC_DATA] SEK" at bounding box center [903, 221] width 430 height 21
click at [734, 230] on button "[GEOGRAPHIC_DATA] SEK" at bounding box center [903, 221] width 430 height 21
click at [1115, 223] on button "[GEOGRAPHIC_DATA] SEK" at bounding box center [903, 221] width 430 height 21
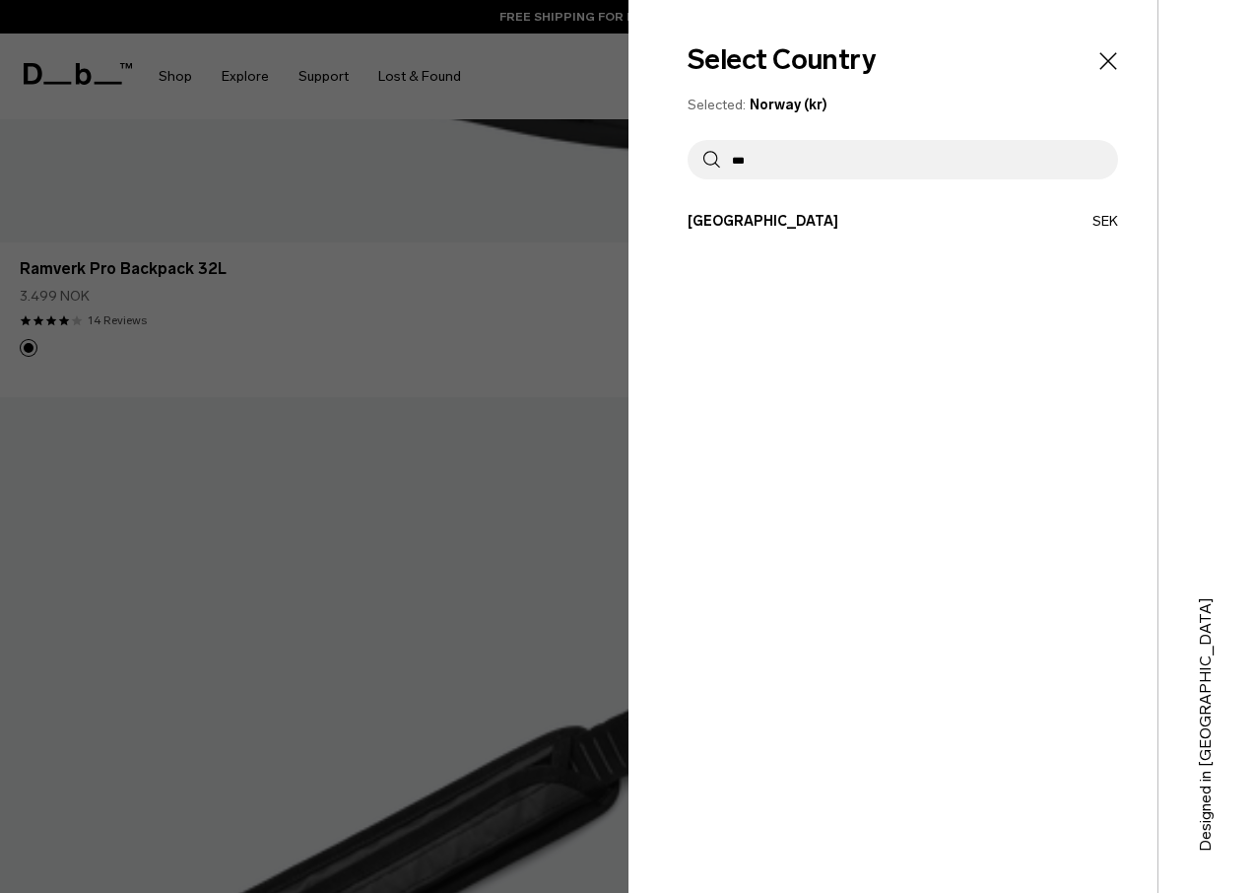
click at [1012, 222] on button "[GEOGRAPHIC_DATA] SEK" at bounding box center [903, 221] width 430 height 21
